Goal: Check status: Check status

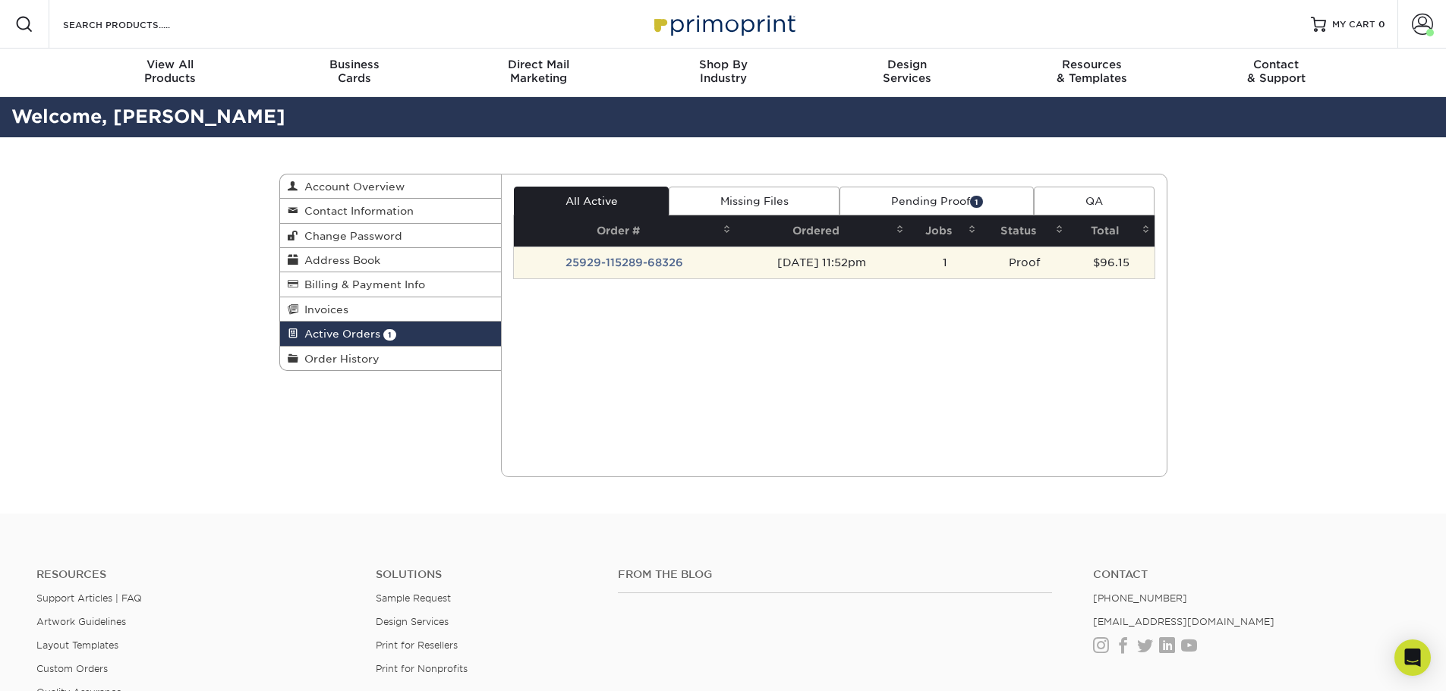
click at [661, 261] on td "25929-115289-68326" at bounding box center [625, 263] width 222 height 32
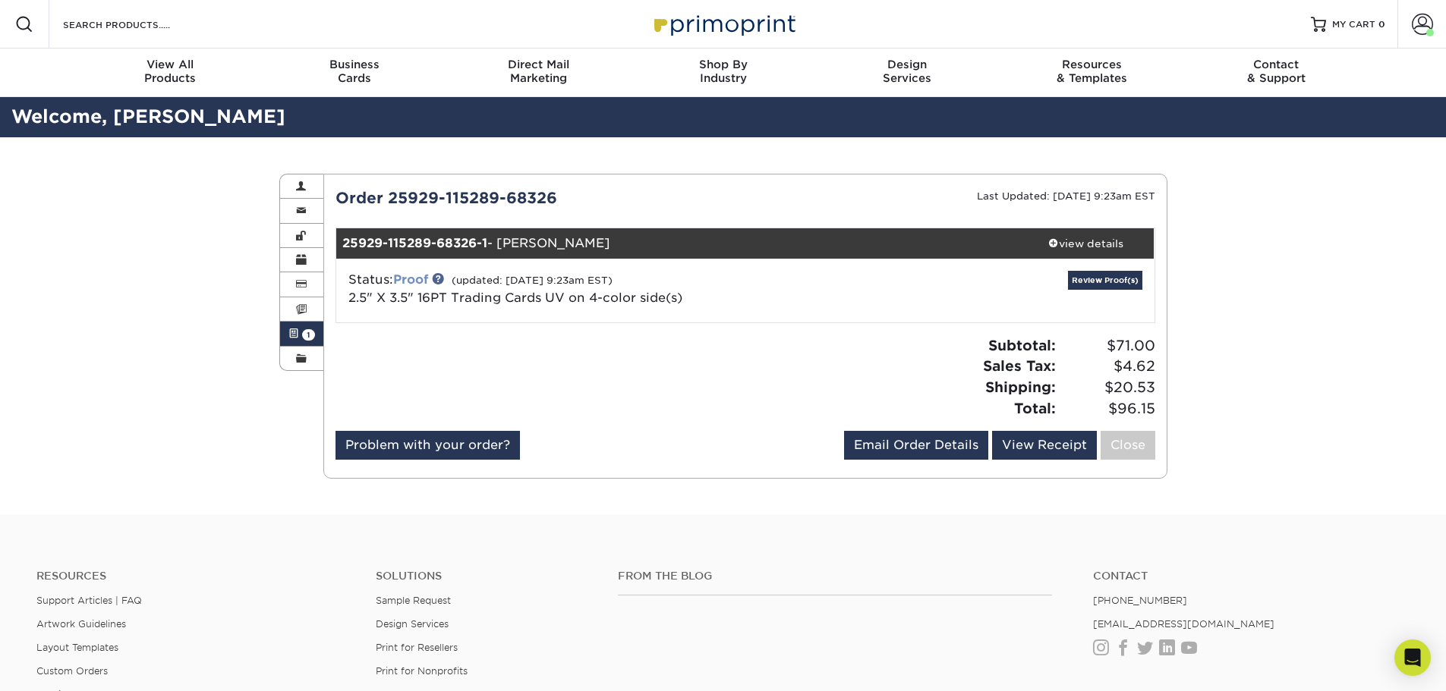
click at [415, 276] on link "Proof" at bounding box center [410, 279] width 35 height 14
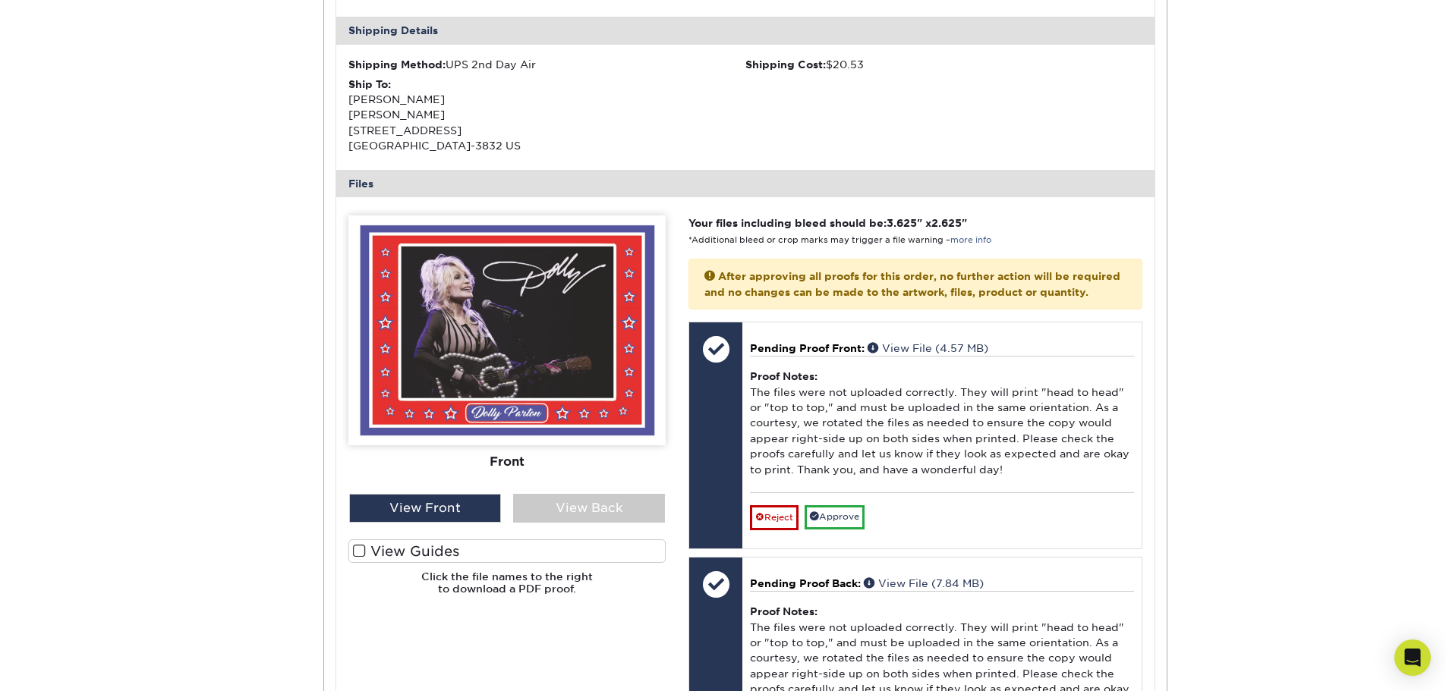
scroll to position [531, 0]
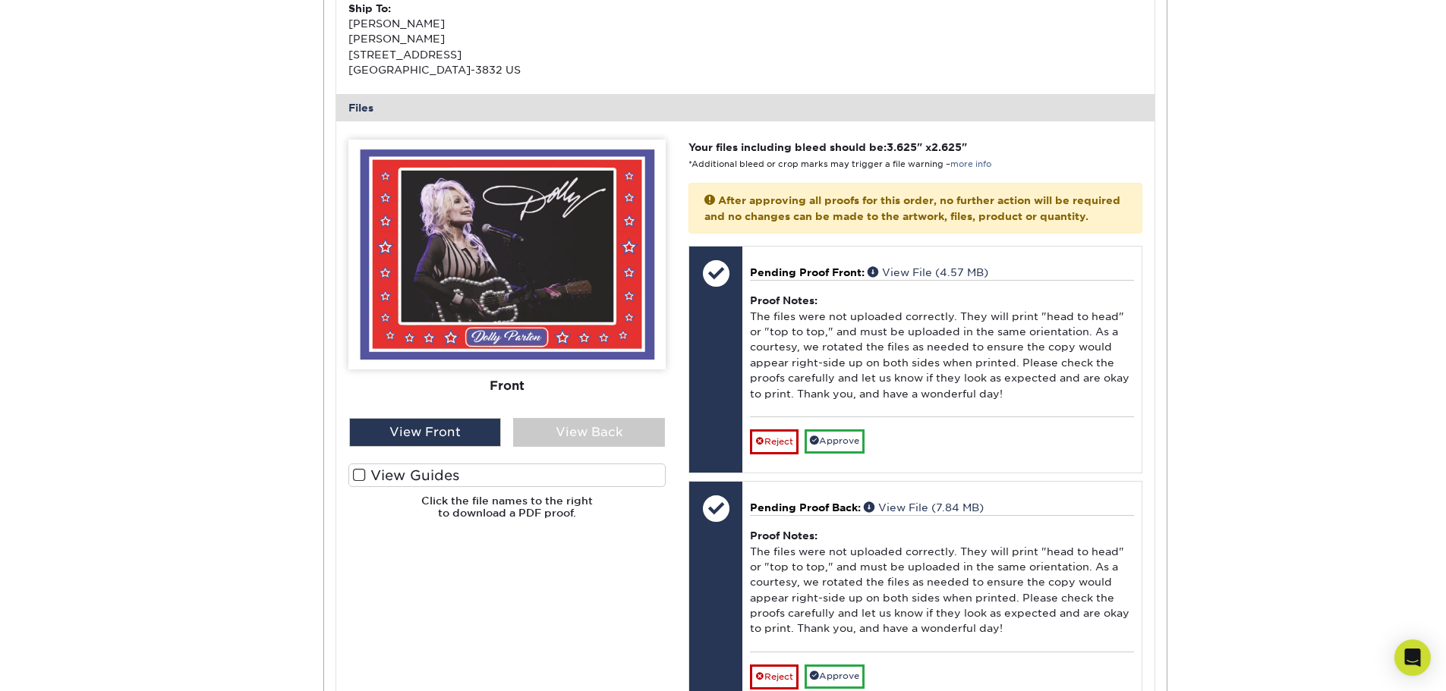
click at [361, 476] on span at bounding box center [359, 475] width 13 height 14
click at [0, 0] on input "View Guides" at bounding box center [0, 0] width 0 height 0
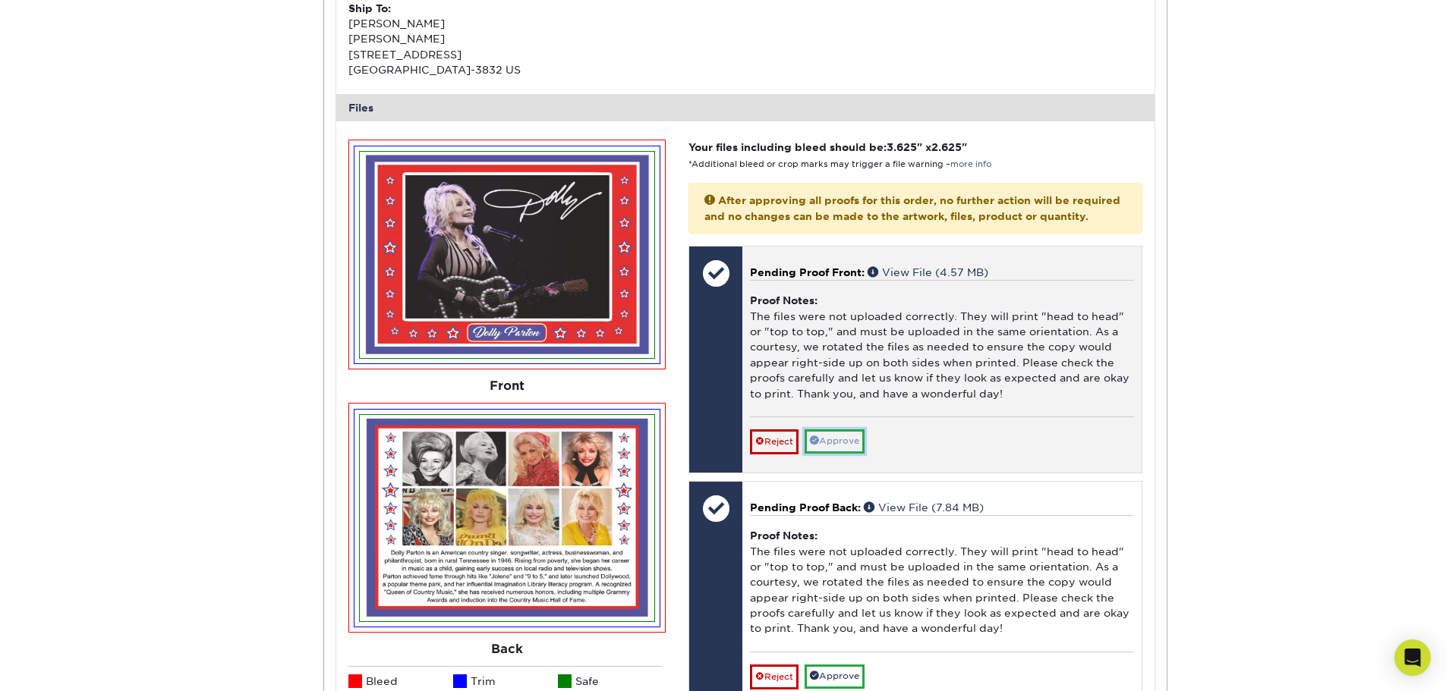
click at [818, 445] on span at bounding box center [814, 440] width 9 height 9
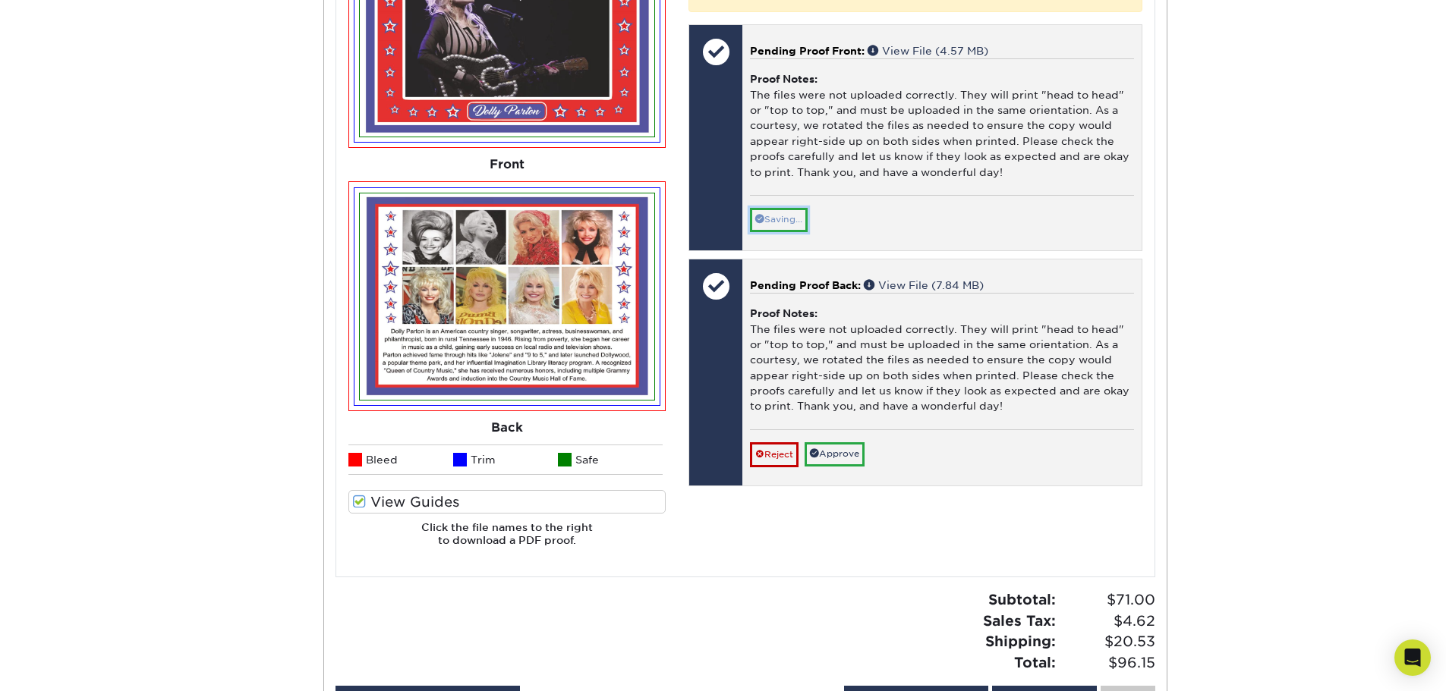
scroll to position [759, 0]
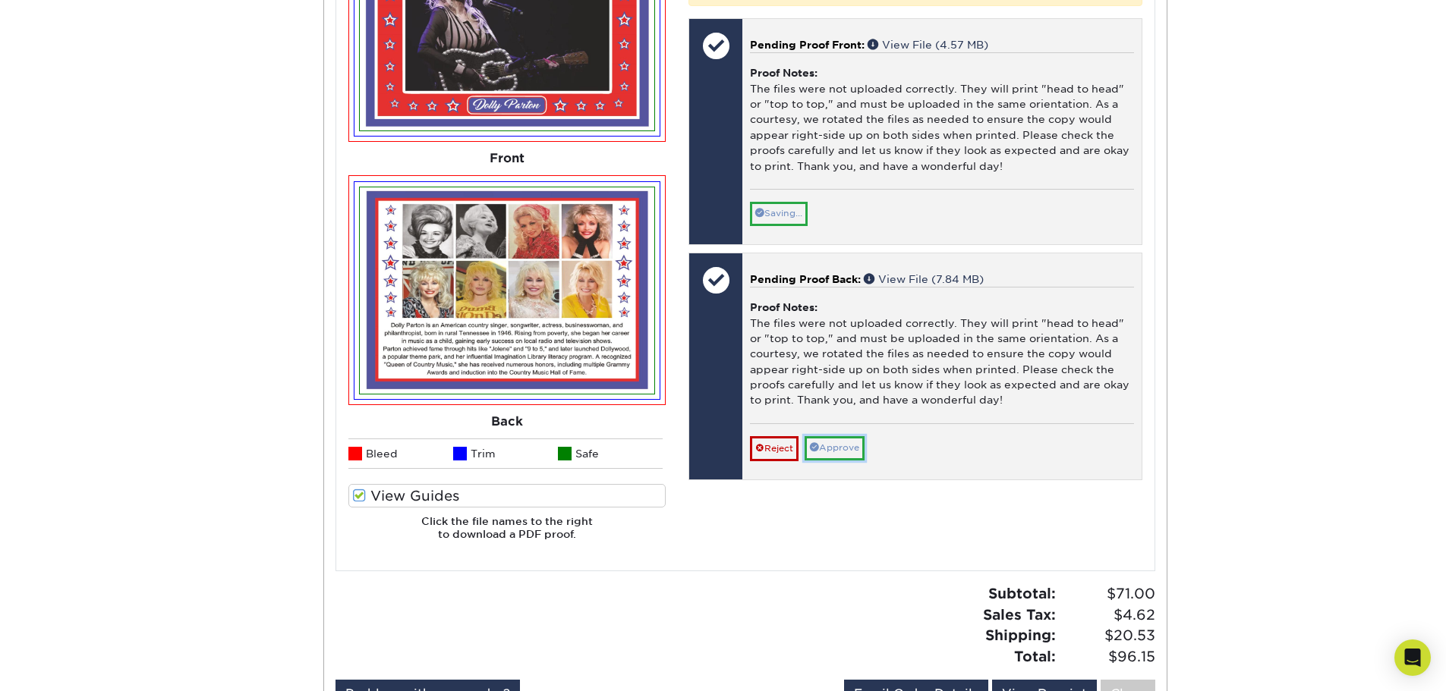
click at [846, 460] on link "Approve" at bounding box center [834, 448] width 60 height 24
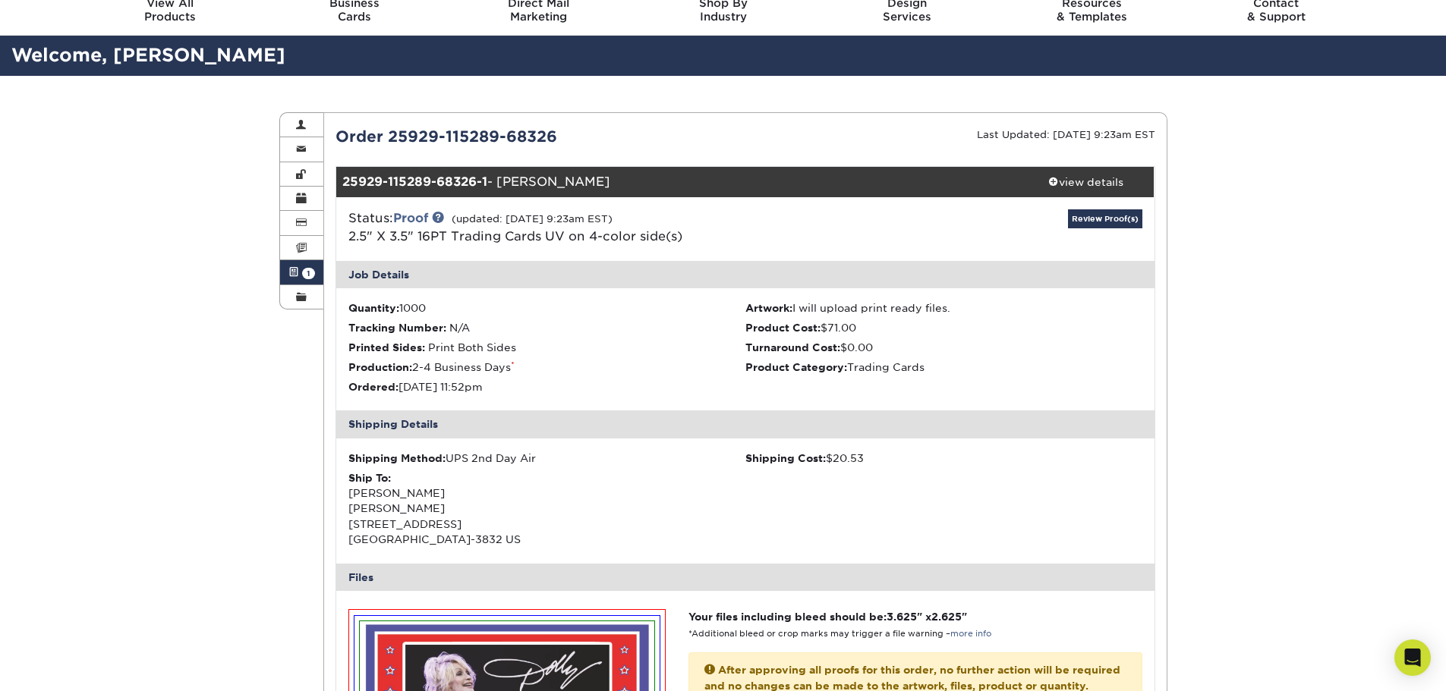
scroll to position [0, 0]
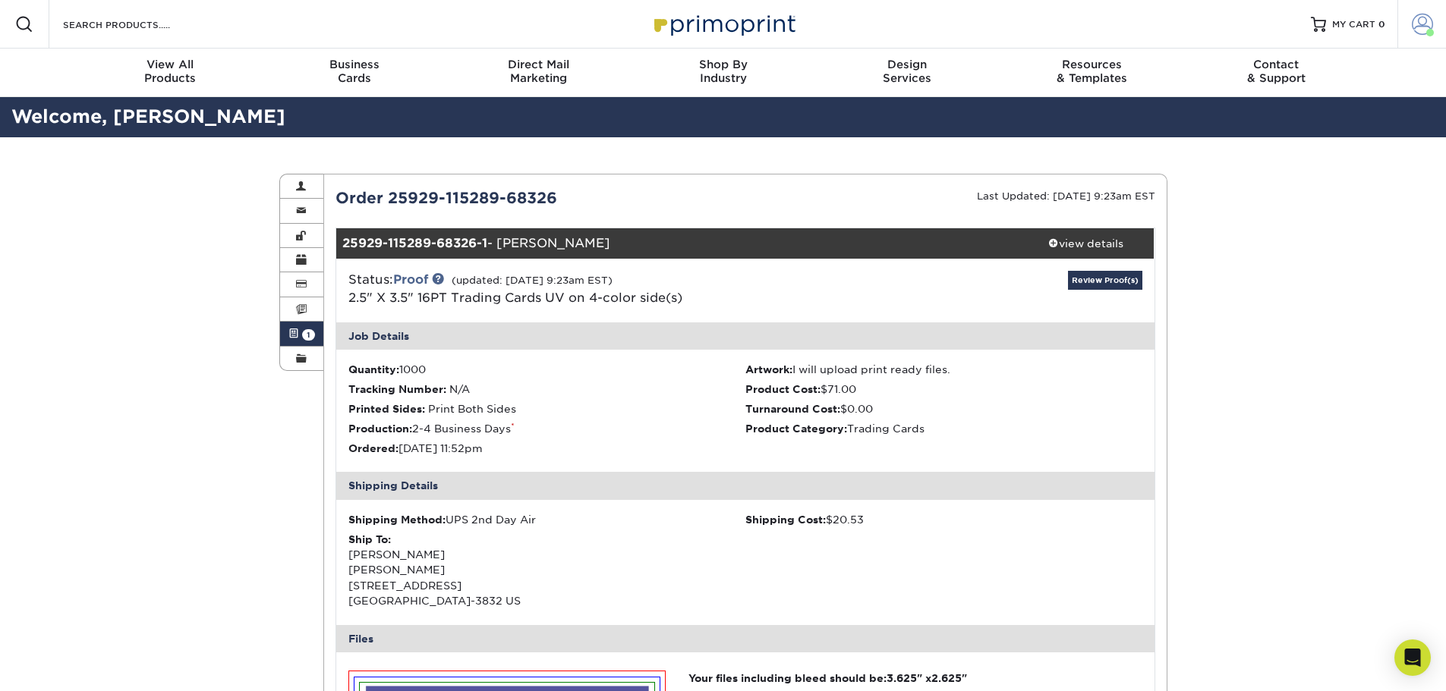
click at [1415, 33] on span at bounding box center [1422, 24] width 21 height 21
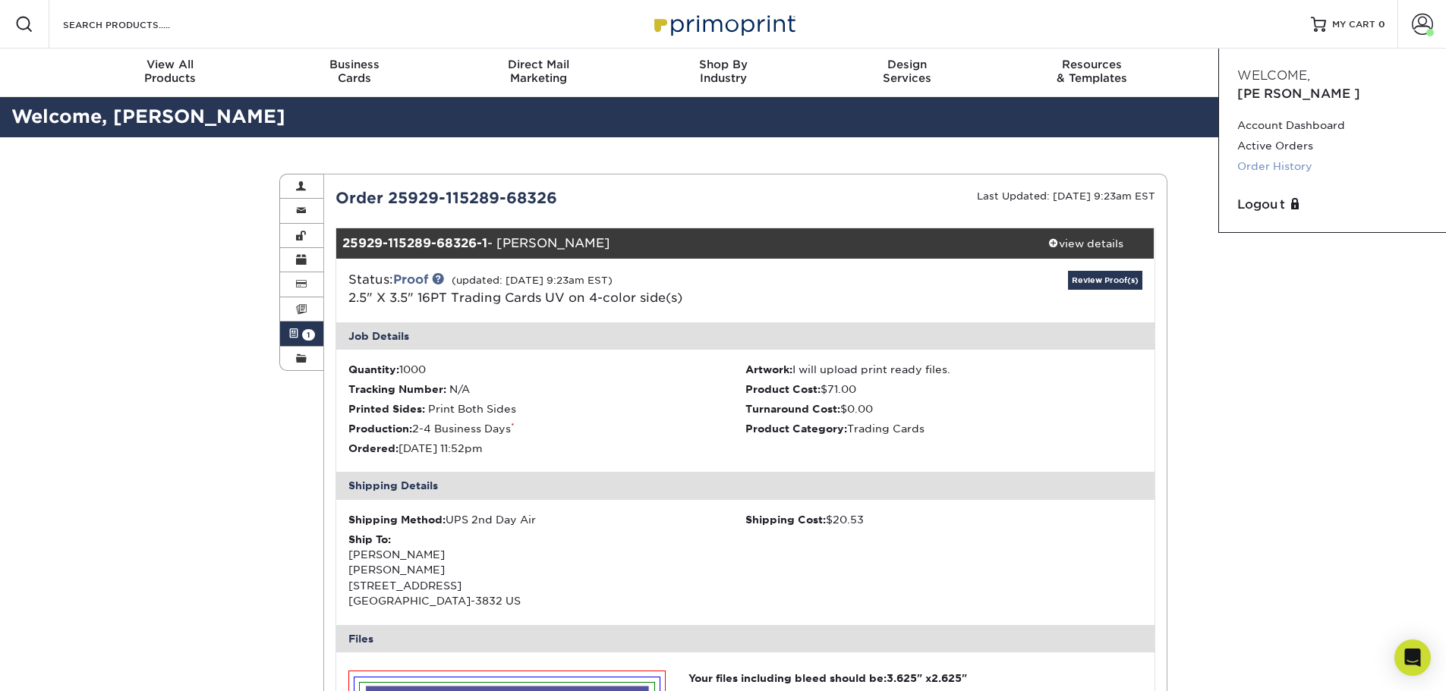
click at [1283, 156] on link "Order History" at bounding box center [1332, 166] width 190 height 20
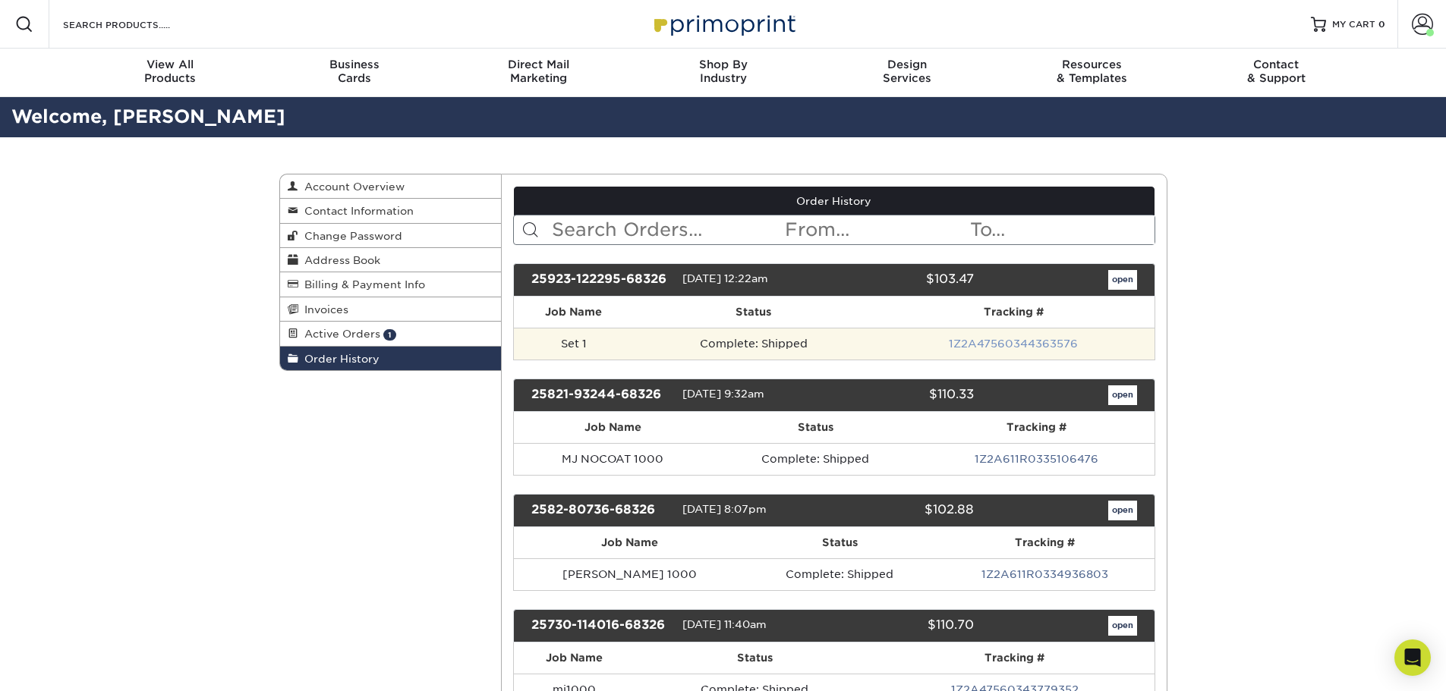
click at [1029, 345] on link "1Z2A47560344363576" at bounding box center [1013, 344] width 129 height 12
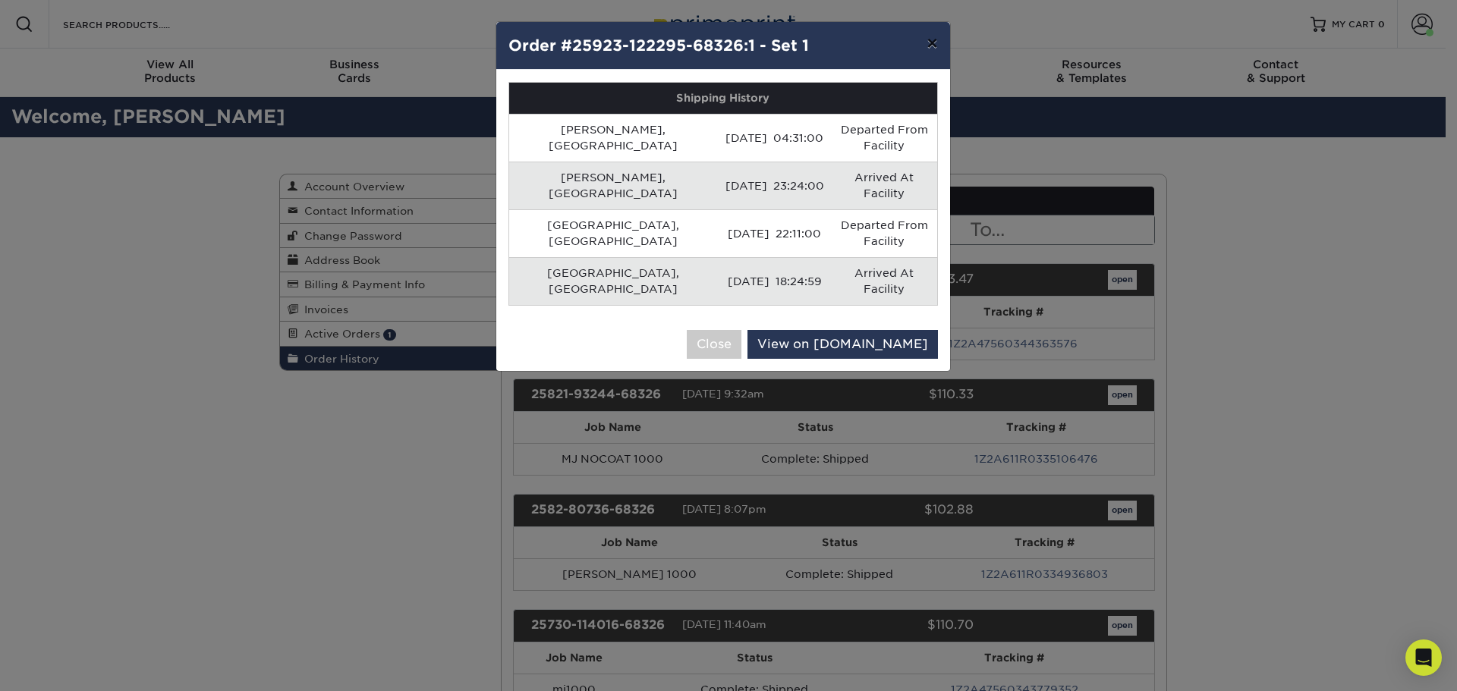
click at [927, 42] on button "×" at bounding box center [931, 43] width 35 height 42
